Goal: Task Accomplishment & Management: Complete application form

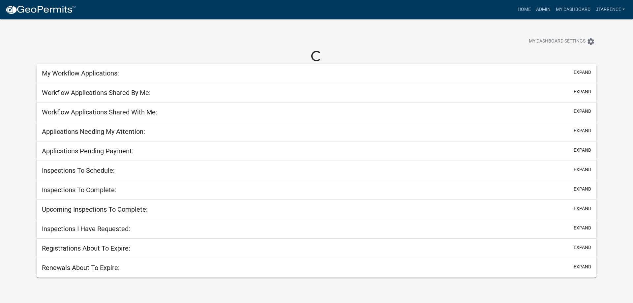
select select "3: 100"
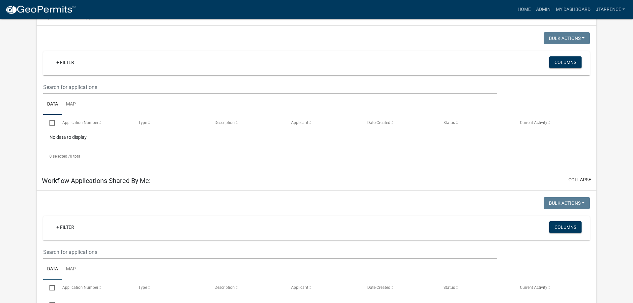
scroll to position [34, 0]
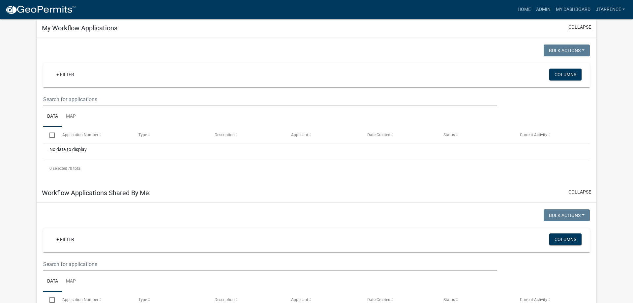
click at [586, 27] on button "collapse" at bounding box center [580, 27] width 23 height 7
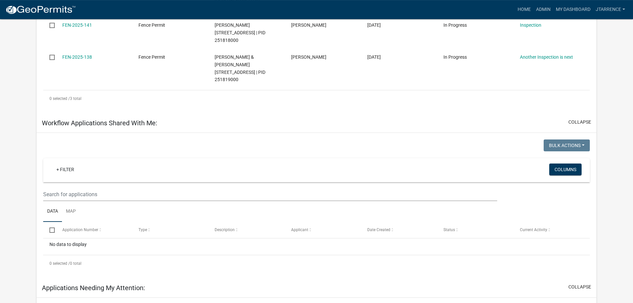
scroll to position [235, 0]
click at [580, 120] on button "collapse" at bounding box center [580, 123] width 23 height 7
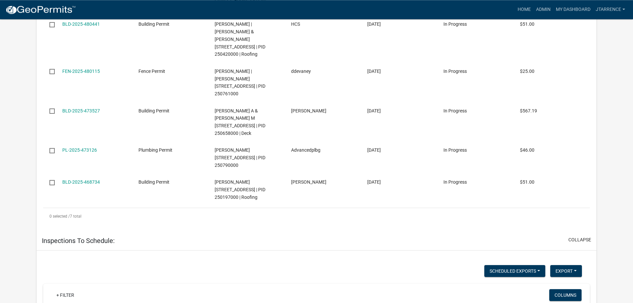
scroll to position [4541, 0]
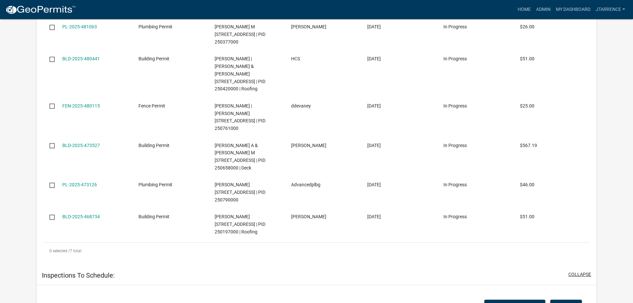
click at [581, 271] on button "collapse" at bounding box center [580, 274] width 23 height 7
click at [582, 293] on button "collapse" at bounding box center [580, 296] width 23 height 7
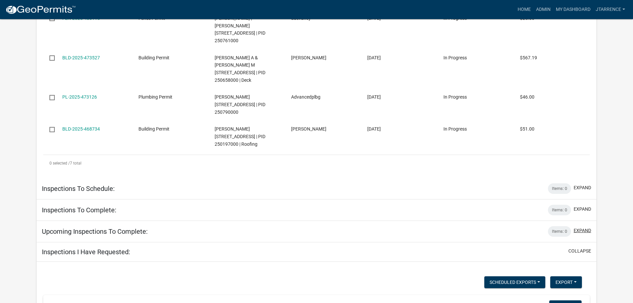
scroll to position [4608, 0]
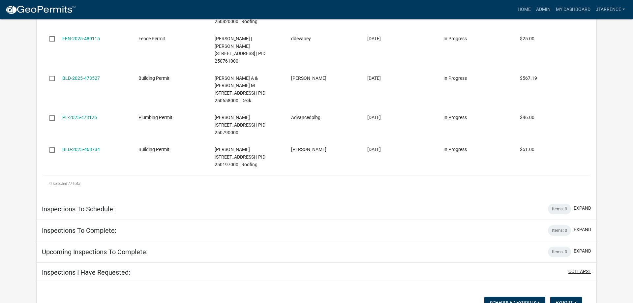
click at [581, 268] on button "collapse" at bounding box center [580, 271] width 23 height 7
click at [577, 290] on button "collapse" at bounding box center [580, 293] width 23 height 7
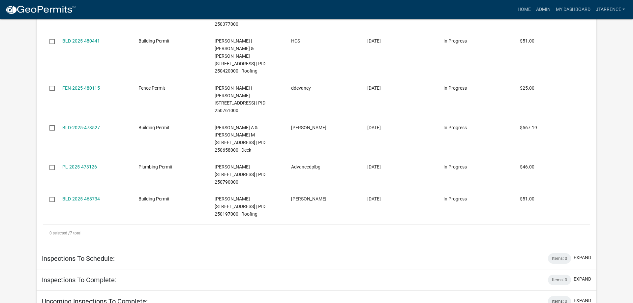
scroll to position [4546, 0]
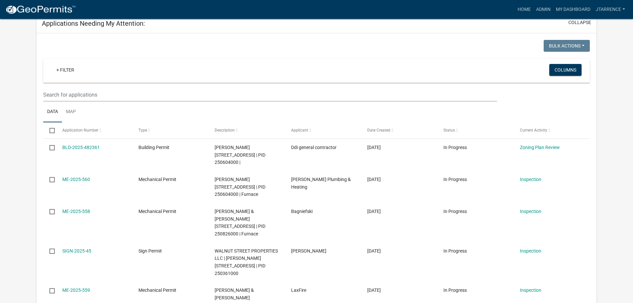
scroll to position [363, 0]
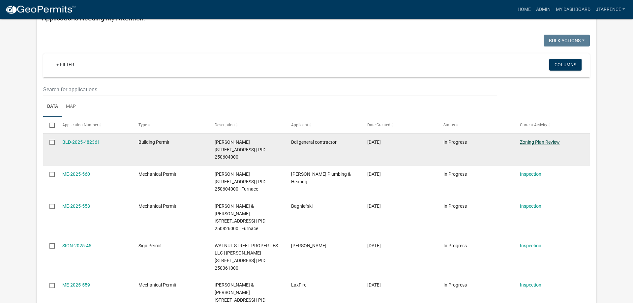
click at [541, 139] on link "Zoning Plan Review" at bounding box center [540, 141] width 40 height 5
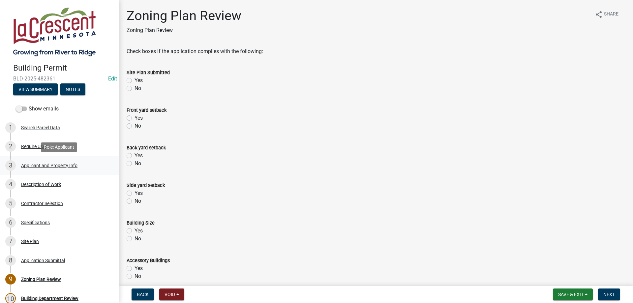
click at [43, 167] on div "Applicant and Property Info" at bounding box center [49, 165] width 56 height 5
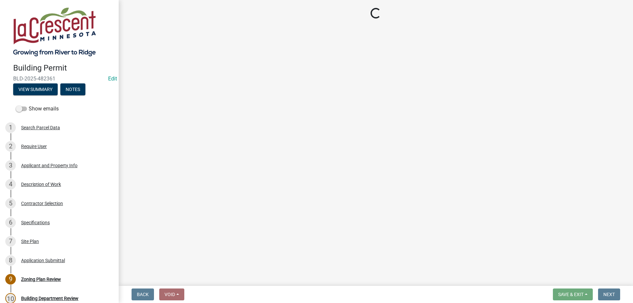
select select "e838c9e2-1e6e-4405-bddc-a3335cd38b08"
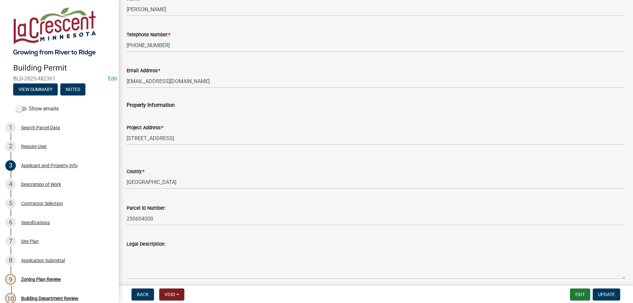
scroll to position [102, 0]
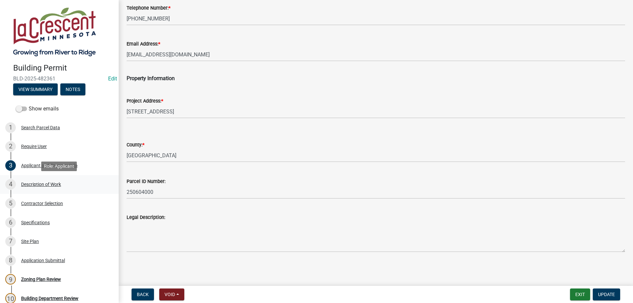
click at [44, 184] on div "Description of Work" at bounding box center [41, 184] width 40 height 5
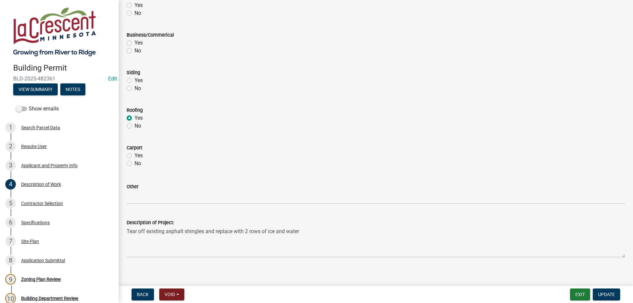
scroll to position [268, 0]
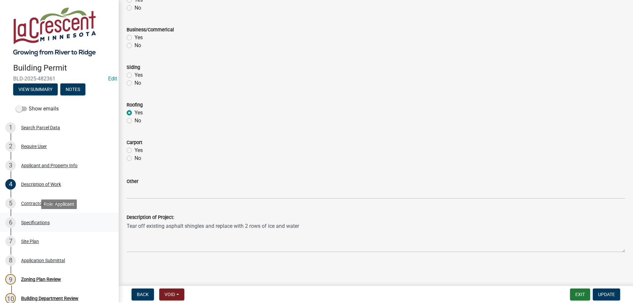
click at [33, 222] on div "Specifications" at bounding box center [35, 222] width 29 height 5
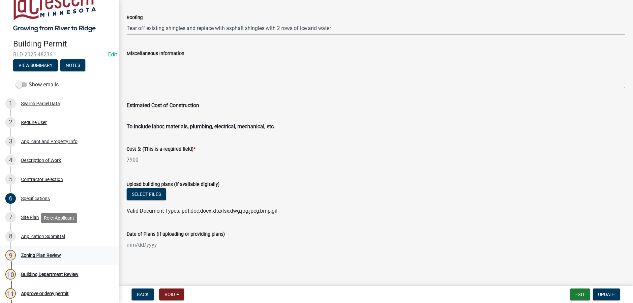
scroll to position [34, 0]
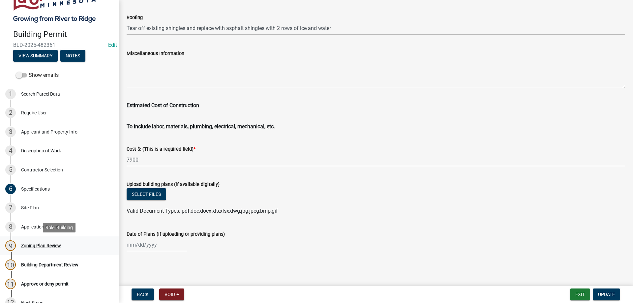
click at [37, 245] on div "Zoning Plan Review" at bounding box center [41, 245] width 40 height 5
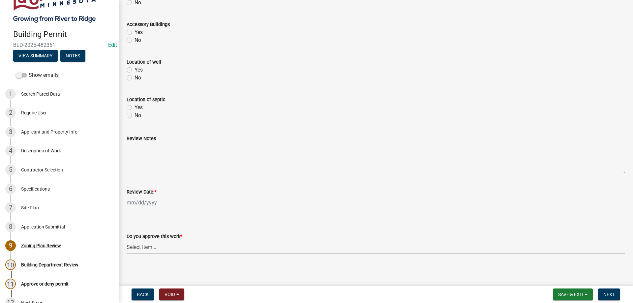
scroll to position [238, 0]
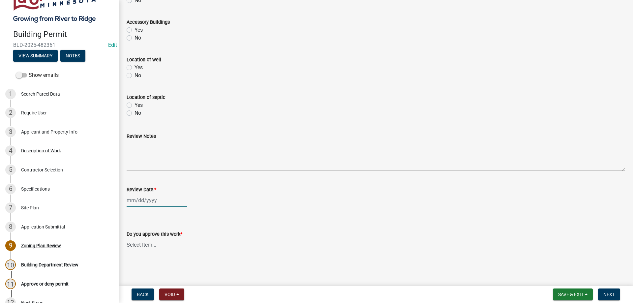
click at [141, 202] on input "Review Date: *" at bounding box center [157, 201] width 60 height 14
select select "9"
select select "2025"
click at [143, 165] on div "23" at bounding box center [144, 165] width 11 height 11
type input "[DATE]"
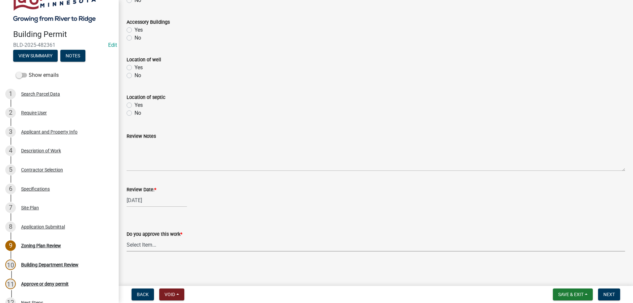
click at [127, 238] on select "Select Item... Yes No" at bounding box center [376, 245] width 499 height 14
click option "Yes" at bounding box center [0, 0] width 0 height 0
select select "90a60f2d-528c-4c9a-9c39-f00b3f6598b9"
click at [614, 295] on span "Next" at bounding box center [609, 294] width 12 height 5
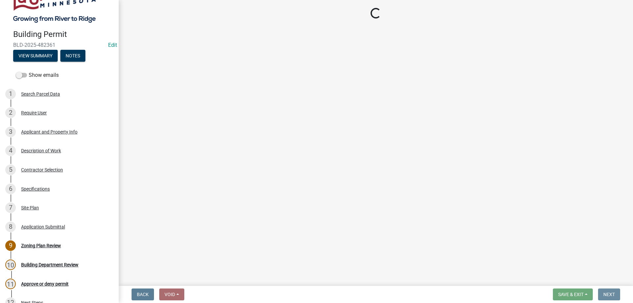
scroll to position [0, 0]
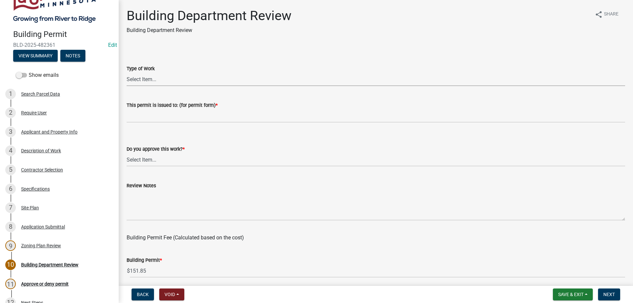
click at [127, 73] on select "Select Item... Roofing Siding Deck Other" at bounding box center [376, 80] width 499 height 14
click option "Roofing" at bounding box center [0, 0] width 0 height 0
select select "72392aa3-23d4-479e-98aa-d58f318b6154"
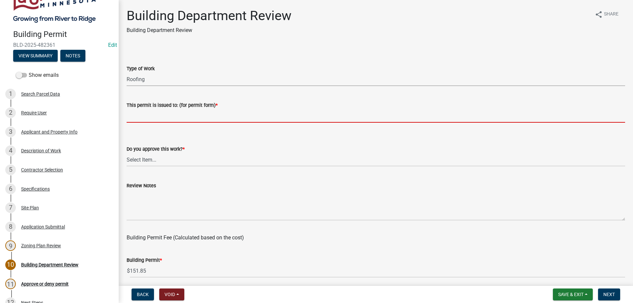
click at [169, 113] on input "This permit is issued to: (for permit form) *" at bounding box center [376, 116] width 499 height 14
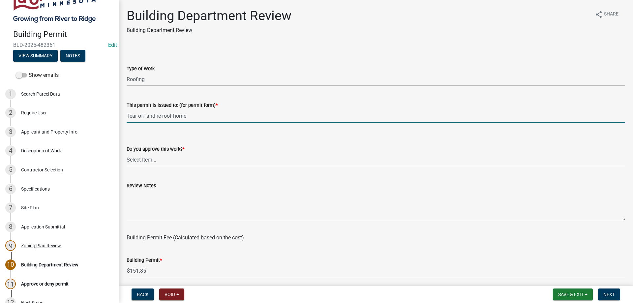
type input "Tear off and re-roof home"
click at [127, 153] on select "Select Item... Yes No" at bounding box center [376, 160] width 499 height 14
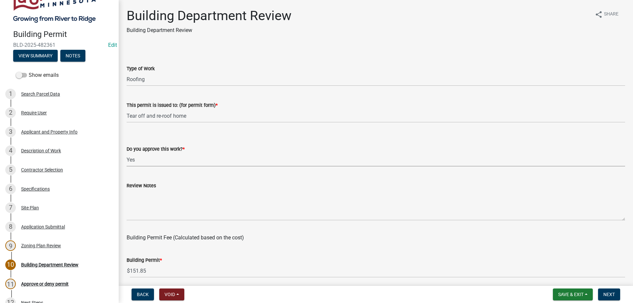
click option "Yes" at bounding box center [0, 0] width 0 height 0
select select "689549b3-38a5-47de-8a89-287a50612ed0"
click at [144, 189] on div "Review Notes" at bounding box center [376, 186] width 499 height 8
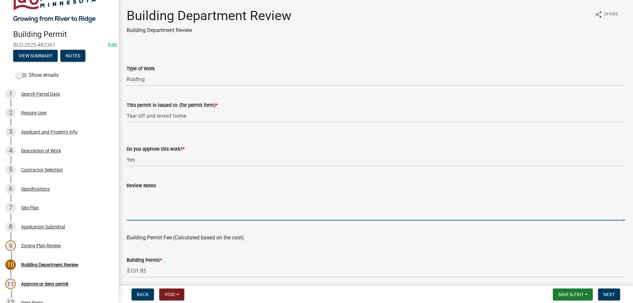
drag, startPoint x: 150, startPoint y: 195, endPoint x: 154, endPoint y: 196, distance: 3.8
click at [152, 195] on textarea "Review Notes" at bounding box center [376, 205] width 499 height 31
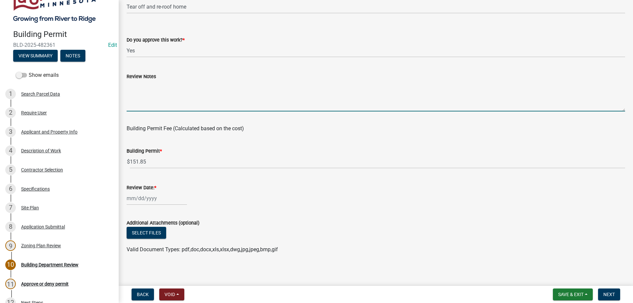
scroll to position [111, 0]
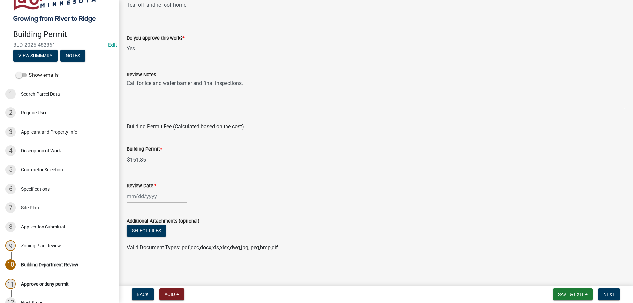
type textarea "Call for ice and water barrier and final inspections."
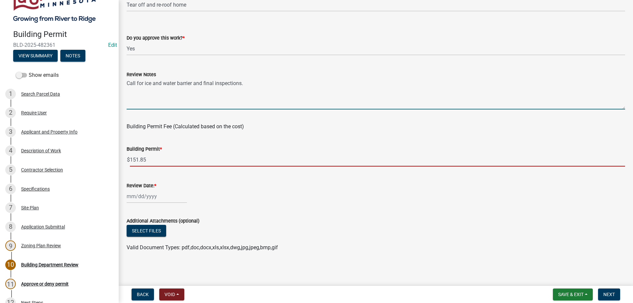
click at [193, 162] on input "151.85" at bounding box center [377, 160] width 495 height 14
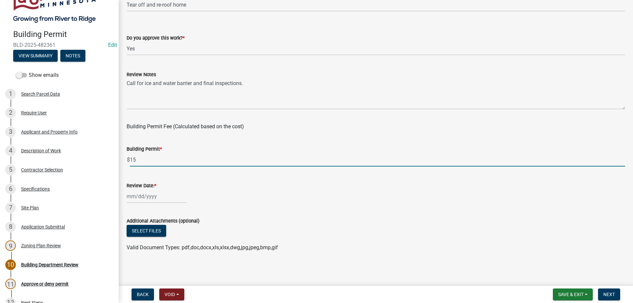
type input "1"
type input "50"
click at [147, 200] on input "Review Date: *" at bounding box center [157, 197] width 60 height 14
select select "9"
select select "2025"
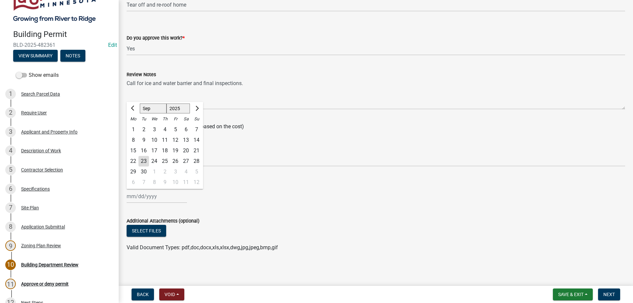
click at [146, 161] on div "23" at bounding box center [144, 161] width 11 height 11
type input "[DATE]"
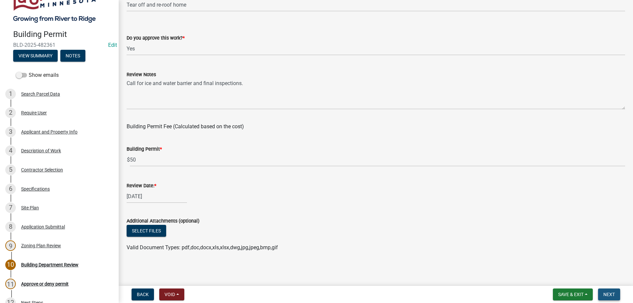
click at [613, 293] on span "Next" at bounding box center [609, 294] width 12 height 5
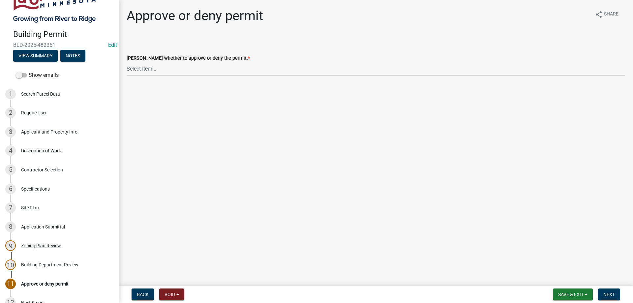
click at [127, 62] on select "Select Item... Approve Deny" at bounding box center [376, 69] width 499 height 14
click option "Approve" at bounding box center [0, 0] width 0 height 0
select select "d6055423-832b-4dbf-8b87-0bb94d1ae5d3"
click at [610, 293] on span "Next" at bounding box center [609, 294] width 12 height 5
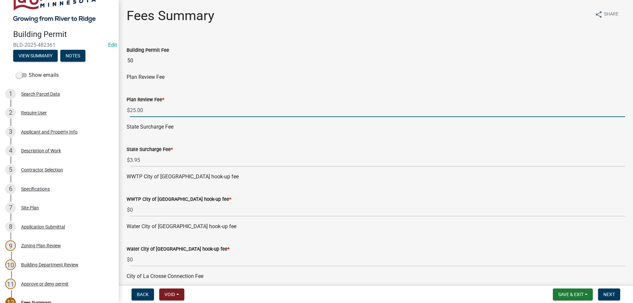
click at [179, 110] on input "25.00" at bounding box center [377, 111] width 495 height 14
type input "2"
type input "0"
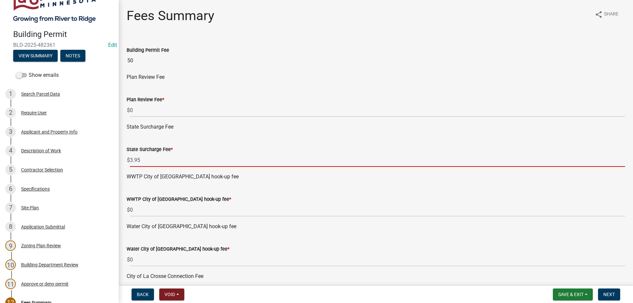
click at [169, 159] on input "3.95" at bounding box center [377, 160] width 495 height 14
type input "3"
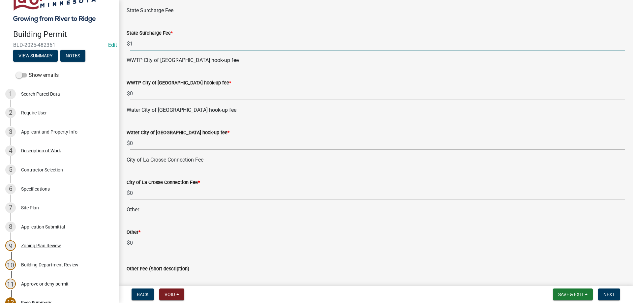
scroll to position [150, 0]
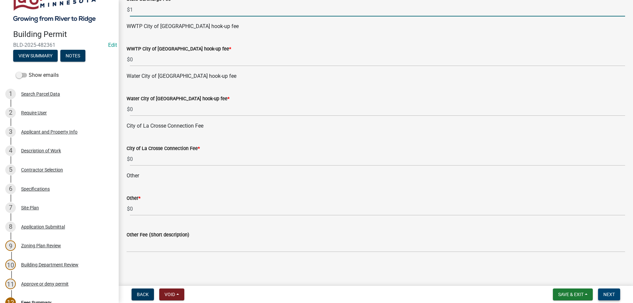
type input "1"
click at [609, 296] on span "Next" at bounding box center [609, 294] width 12 height 5
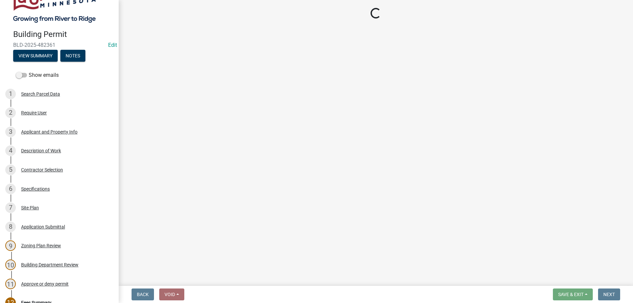
select select "3: 3"
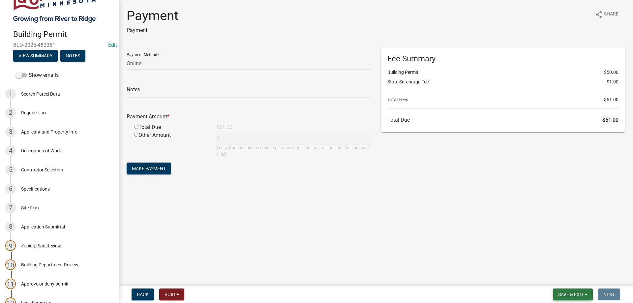
click at [569, 296] on span "Save & Exit" at bounding box center [570, 294] width 25 height 5
click at [566, 282] on button "Save & Exit" at bounding box center [566, 277] width 53 height 16
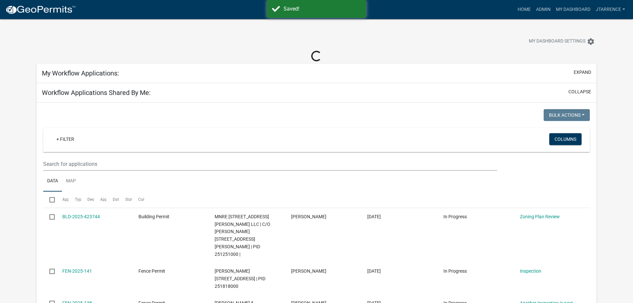
select select "3: 100"
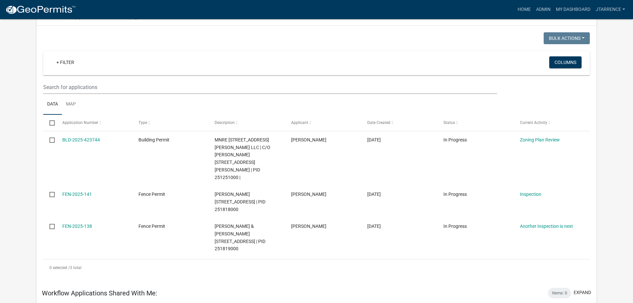
scroll to position [202, 0]
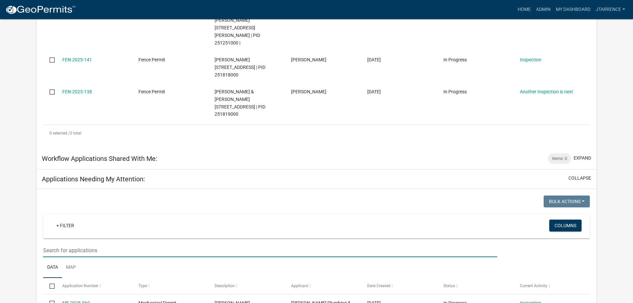
click at [95, 244] on input "text" at bounding box center [270, 251] width 454 height 14
type input "v"
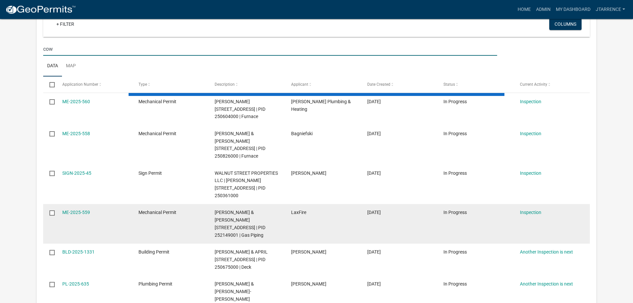
scroll to position [404, 0]
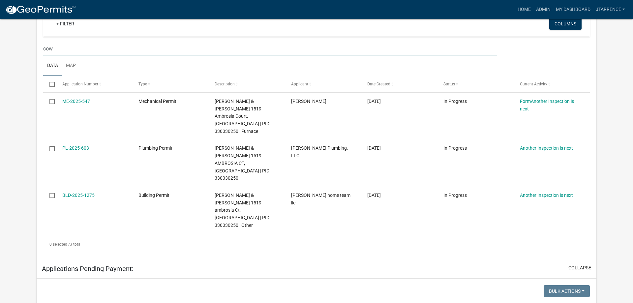
type input "cow"
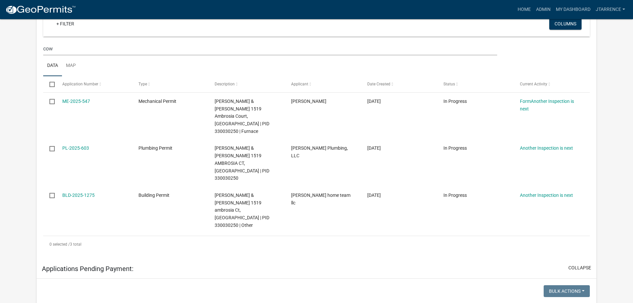
scroll to position [538, 0]
